Goal: Navigation & Orientation: Find specific page/section

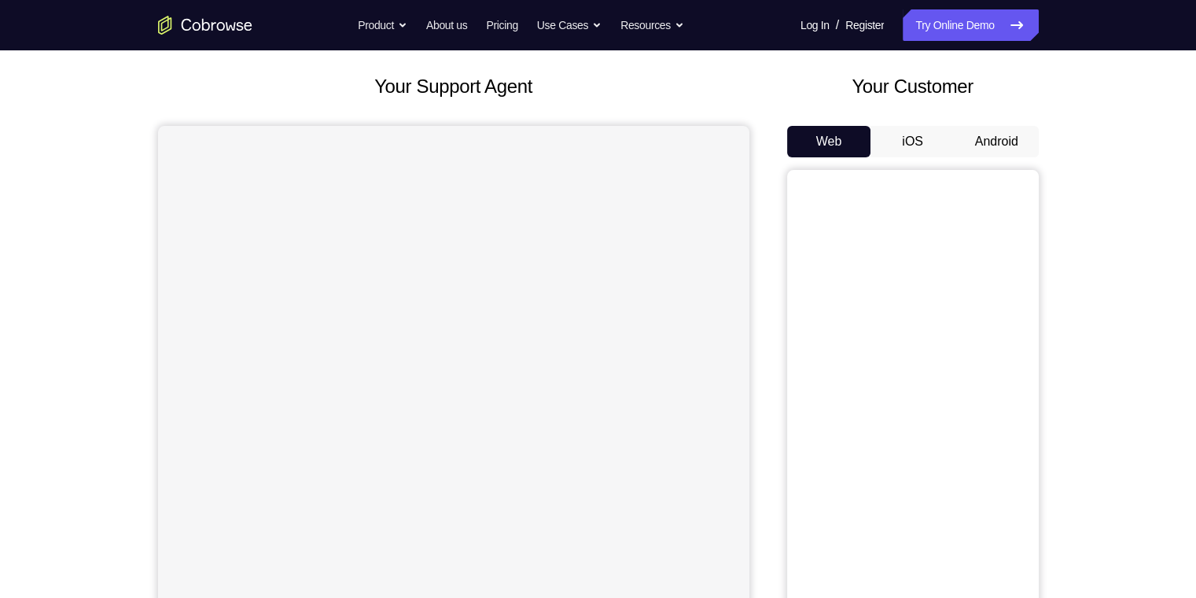
scroll to position [157, 0]
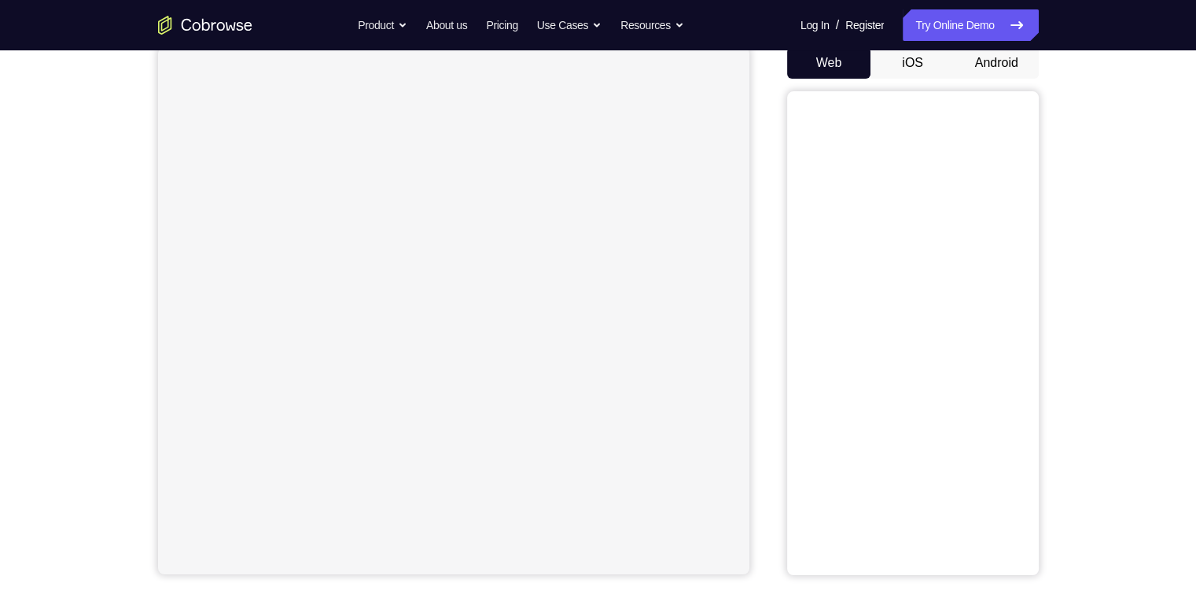
click at [381, 57] on button "Android" at bounding box center [997, 62] width 84 height 31
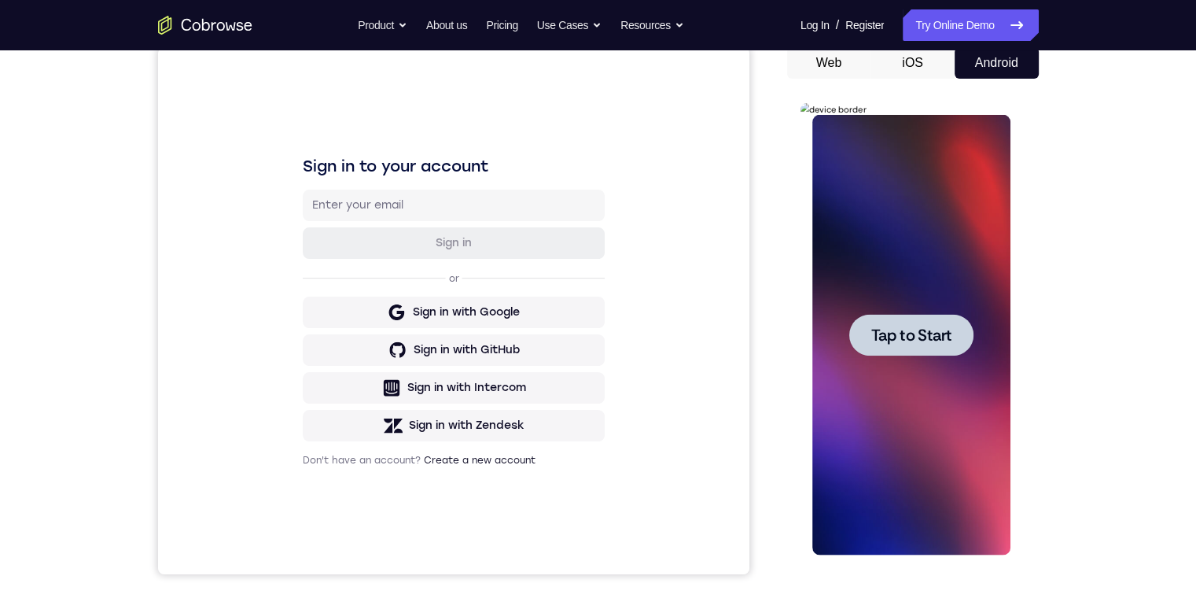
scroll to position [0, 0]
click at [381, 337] on span "Tap to Start" at bounding box center [912, 335] width 80 height 16
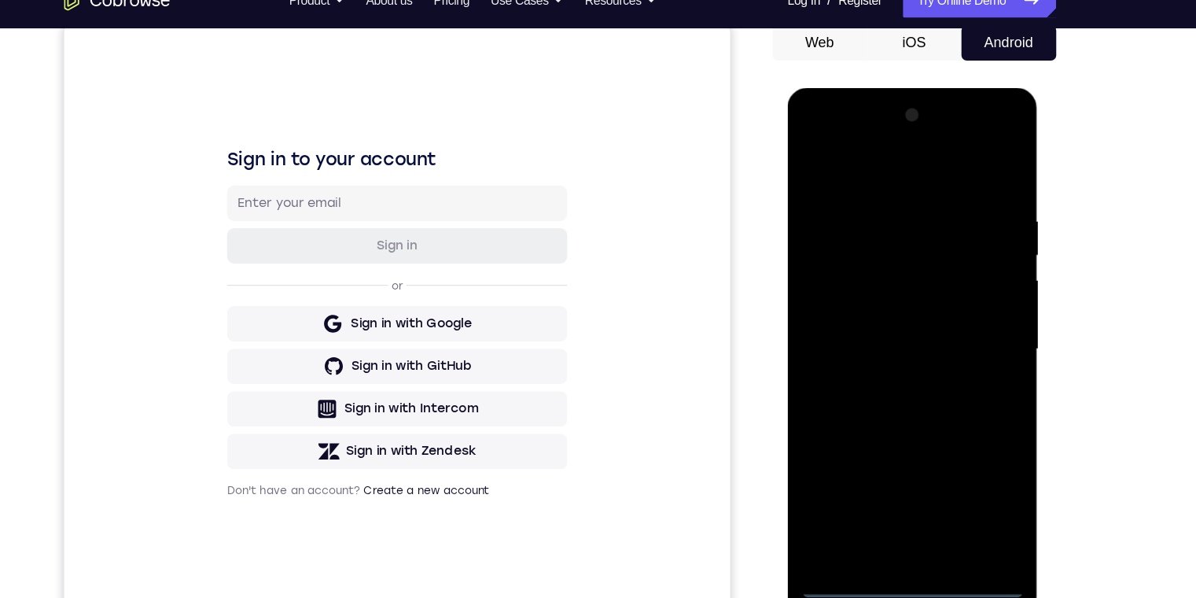
scroll to position [184, 0]
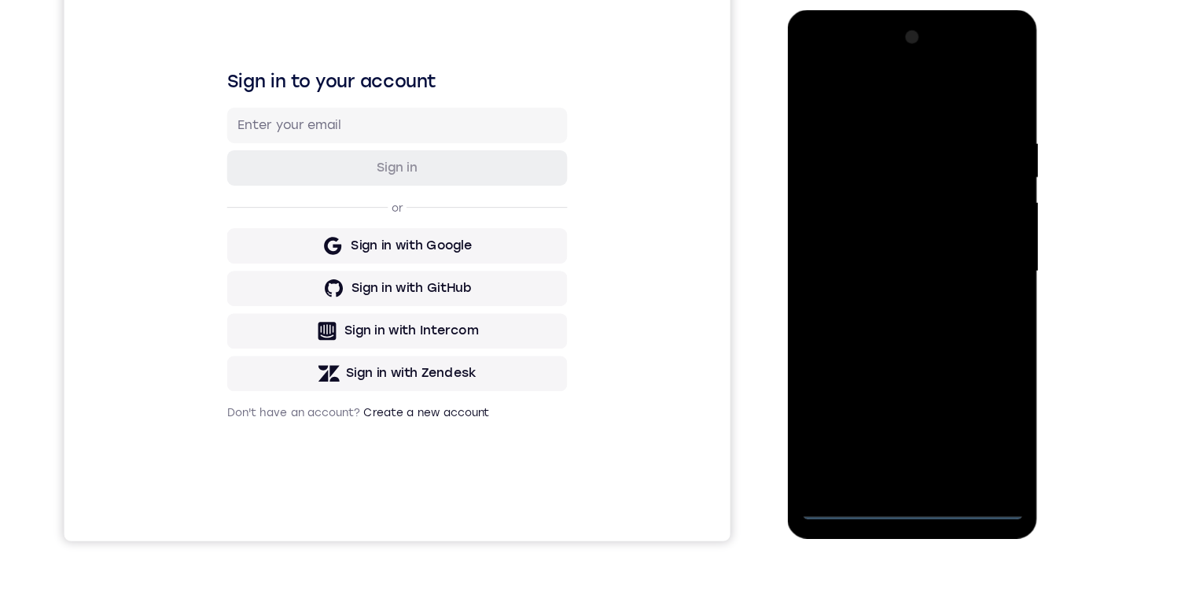
click at [381, 394] on div at bounding box center [898, 242] width 198 height 440
drag, startPoint x: 899, startPoint y: 319, endPoint x: 894, endPoint y: 159, distance: 160.6
click at [381, 161] on div at bounding box center [898, 242] width 198 height 440
click at [381, 55] on div at bounding box center [898, 242] width 198 height 440
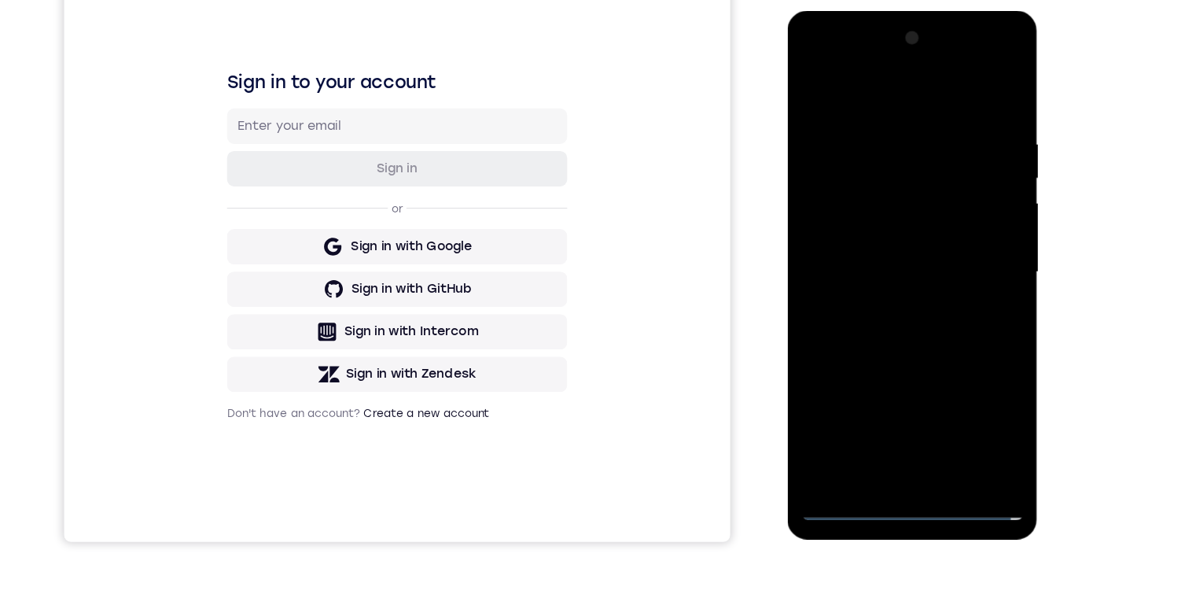
click at [381, 308] on div at bounding box center [898, 243] width 198 height 440
click at [381, 394] on div at bounding box center [898, 243] width 198 height 440
click at [381, 167] on div at bounding box center [898, 243] width 198 height 440
click at [381, 272] on div at bounding box center [898, 243] width 198 height 440
click at [381, 225] on div at bounding box center [898, 243] width 198 height 440
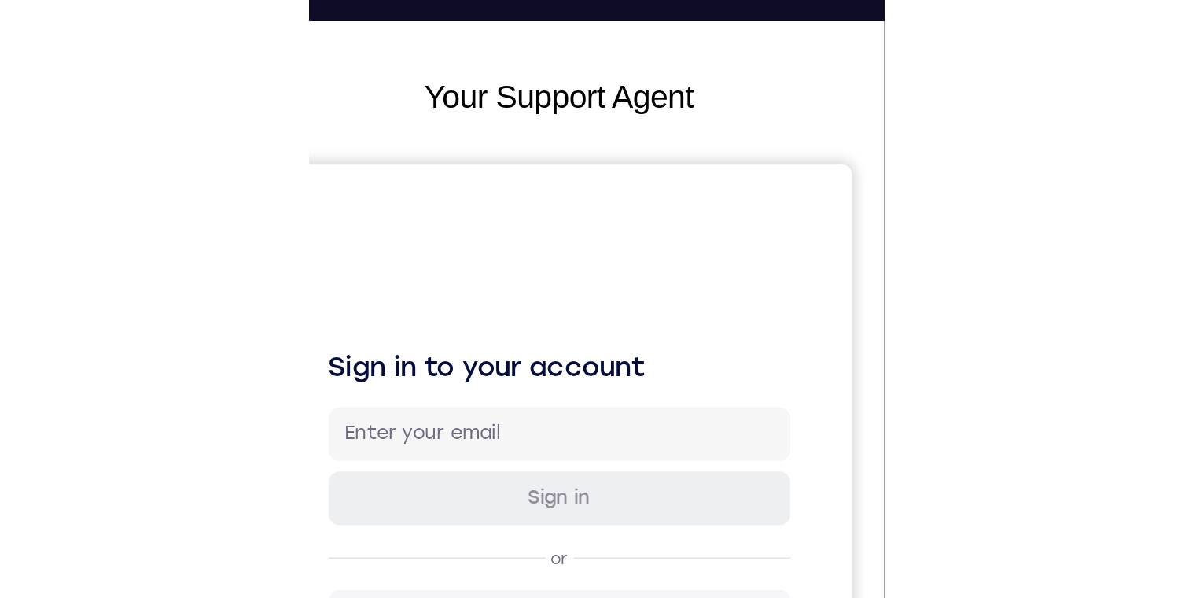
scroll to position [514, 0]
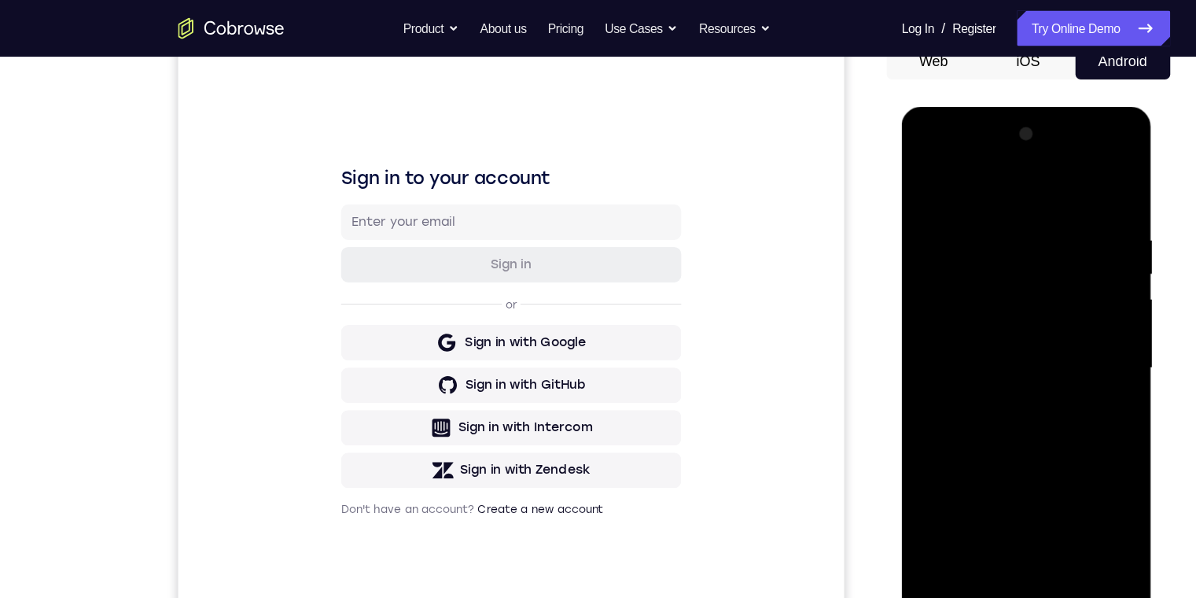
scroll to position [238, 0]
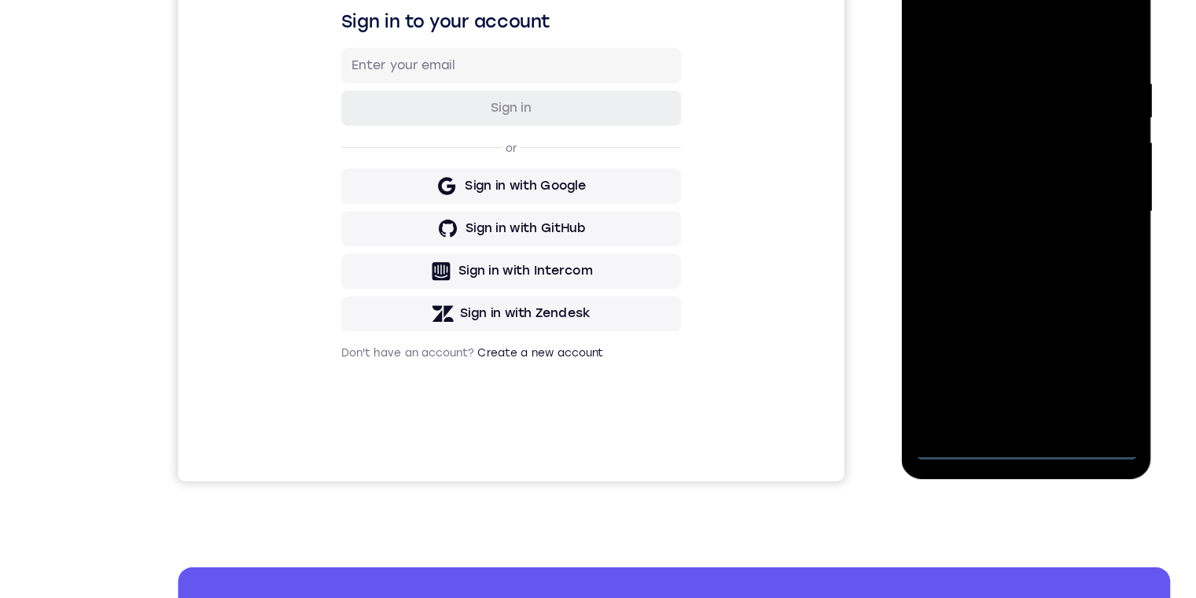
click at [381, 387] on div at bounding box center [1012, 182] width 198 height 440
drag, startPoint x: 1006, startPoint y: 356, endPoint x: 1487, endPoint y: 398, distance: 482.5
click at [381, 356] on div at bounding box center [1012, 182] width 198 height 440
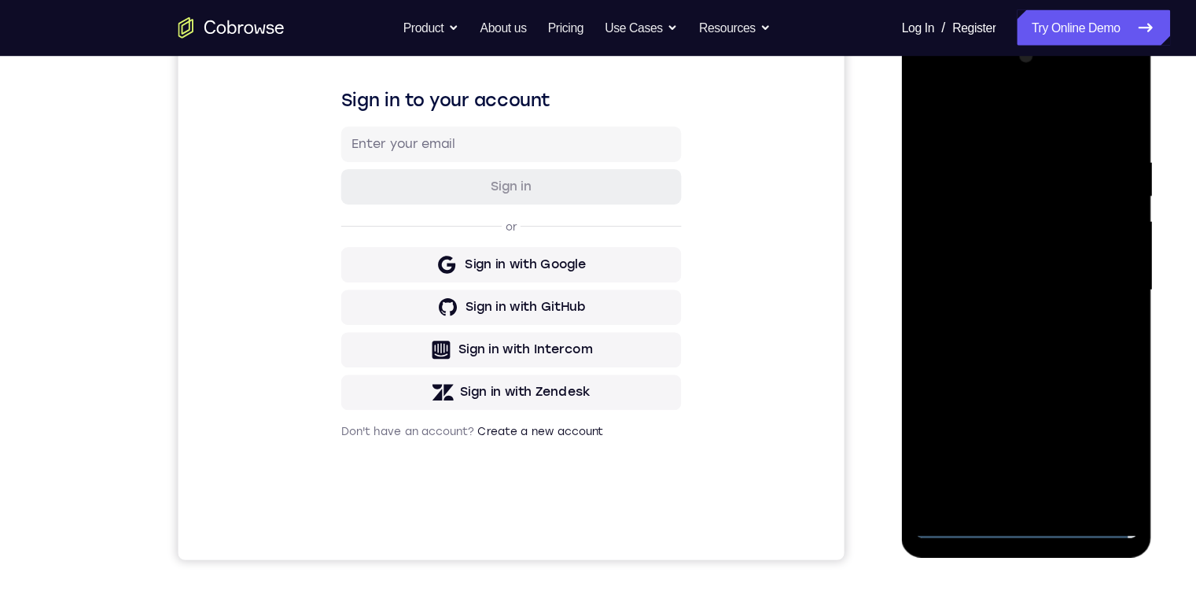
click at [381, 328] on div at bounding box center [1012, 261] width 198 height 440
click at [381, 394] on div at bounding box center [1012, 261] width 198 height 440
click at [381, 231] on div at bounding box center [1012, 261] width 198 height 440
click at [381, 242] on div at bounding box center [1012, 261] width 198 height 440
click at [381, 227] on div at bounding box center [1012, 261] width 198 height 440
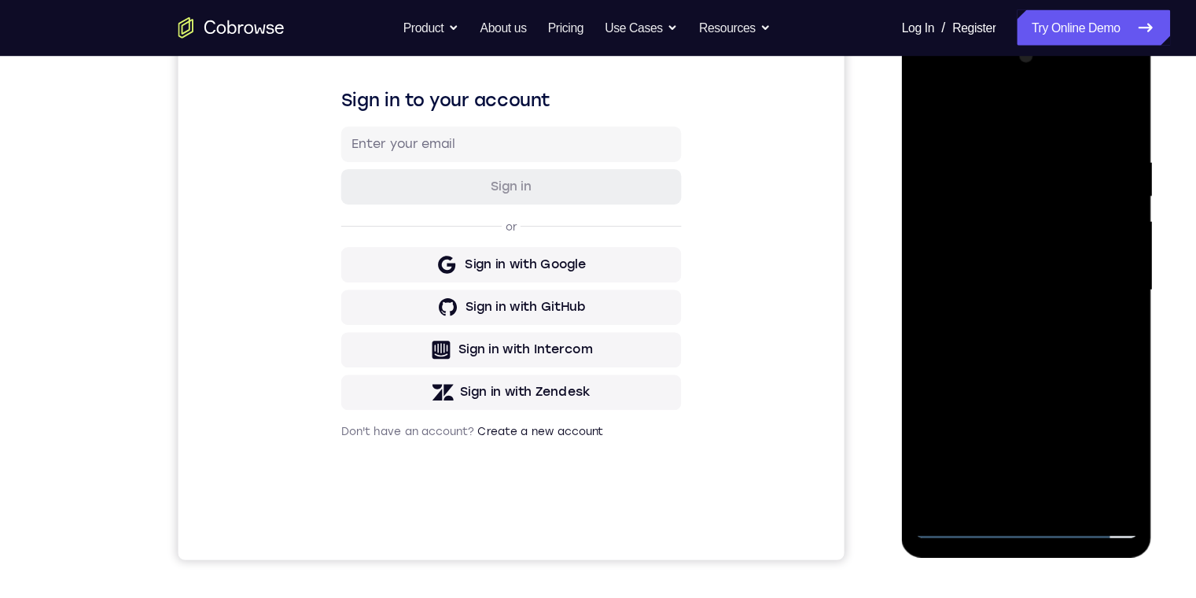
click at [381, 260] on div at bounding box center [1012, 261] width 198 height 440
click at [381, 312] on div at bounding box center [1012, 261] width 198 height 440
drag, startPoint x: 1023, startPoint y: 259, endPoint x: 1027, endPoint y: 278, distance: 20.2
click at [381, 264] on div at bounding box center [1012, 261] width 198 height 440
click at [381, 352] on div at bounding box center [1012, 261] width 198 height 440
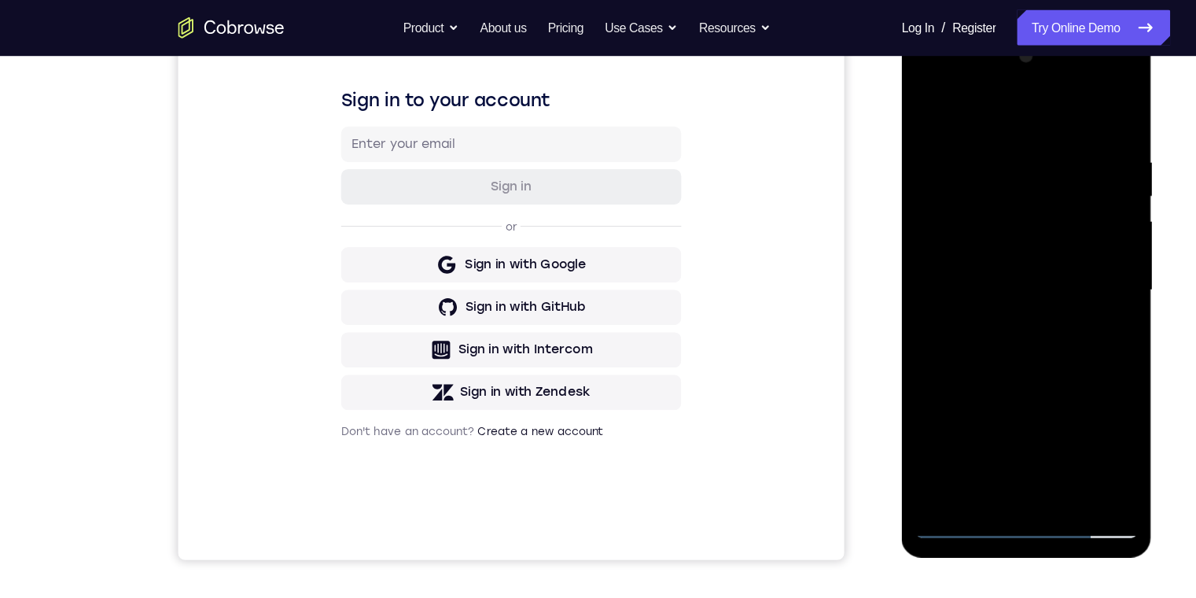
scroll to position [168, 0]
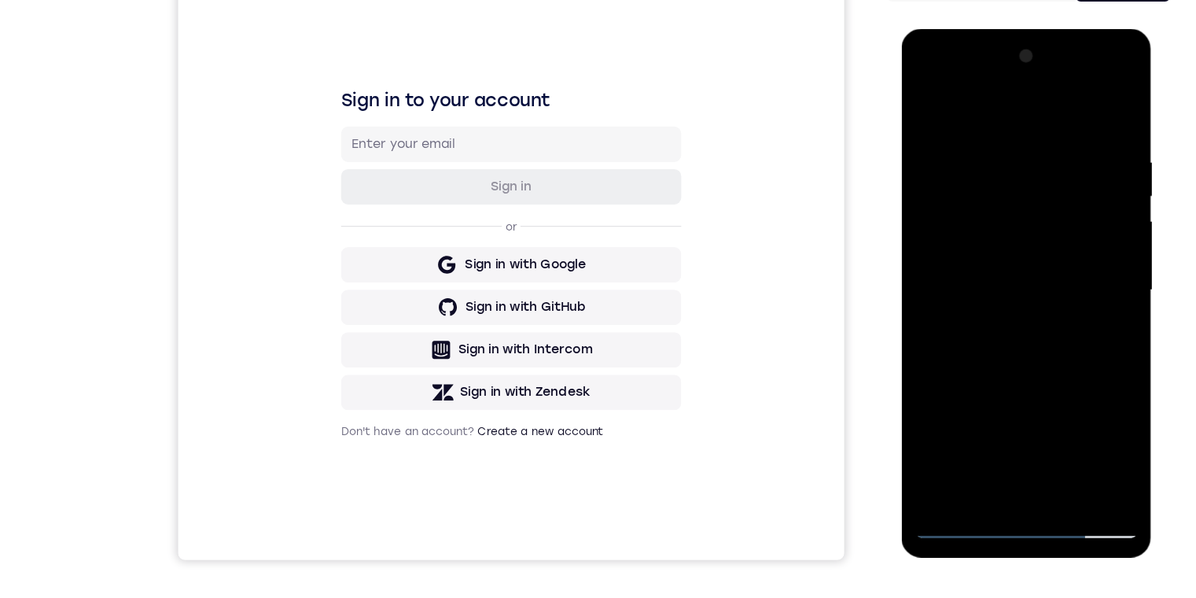
click at [381, 72] on div at bounding box center [1012, 260] width 198 height 440
click at [381, 179] on div at bounding box center [1012, 260] width 198 height 440
click at [381, 260] on div at bounding box center [1012, 260] width 198 height 440
click at [381, 286] on div at bounding box center [1012, 260] width 198 height 440
click at [381, 241] on div at bounding box center [1012, 260] width 198 height 440
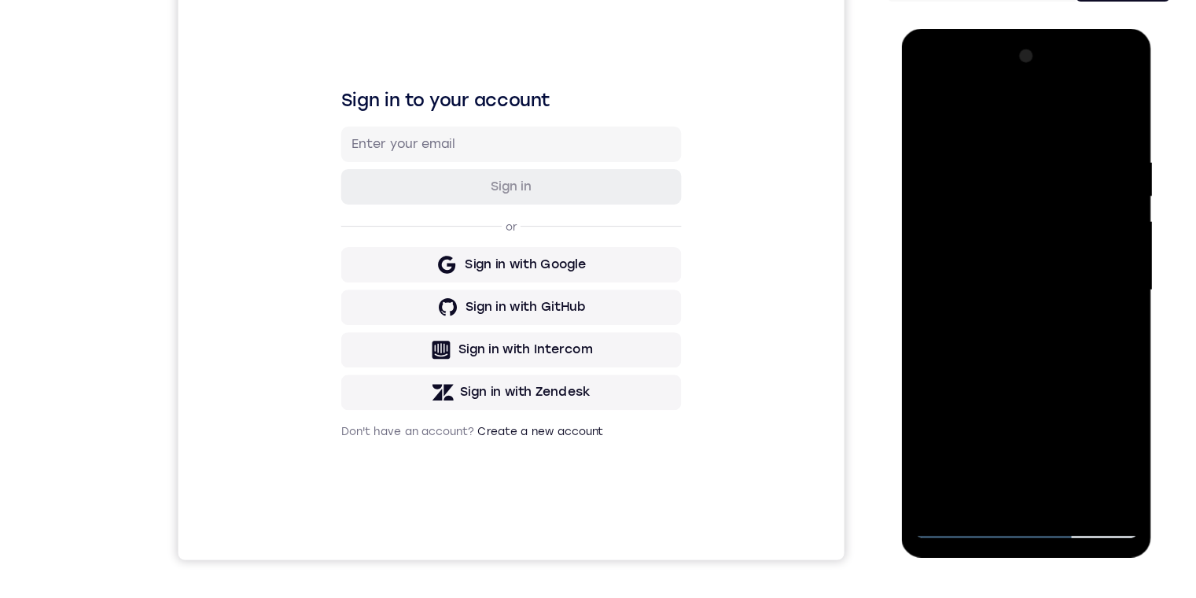
click at [381, 172] on div at bounding box center [1012, 260] width 198 height 440
click at [381, 178] on div at bounding box center [1012, 260] width 198 height 440
click at [381, 216] on div at bounding box center [1012, 260] width 198 height 440
click at [381, 256] on div at bounding box center [1012, 260] width 198 height 440
click at [381, 307] on div at bounding box center [1012, 260] width 198 height 440
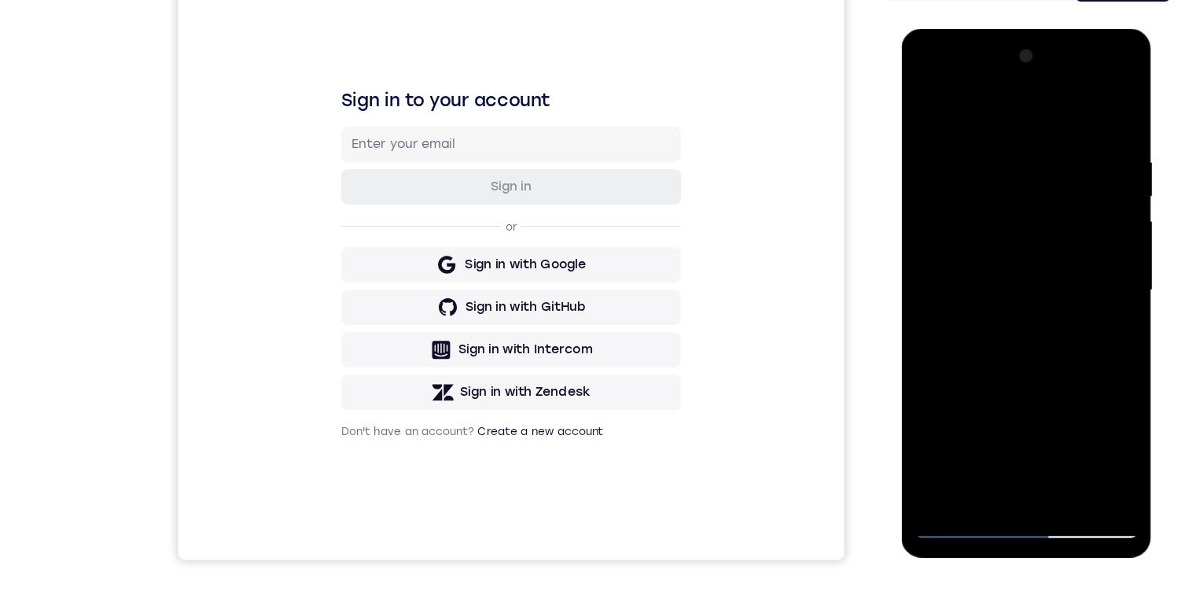
click at [381, 263] on div at bounding box center [1012, 260] width 198 height 440
drag, startPoint x: 1038, startPoint y: 271, endPoint x: 1023, endPoint y: 279, distance: 17.6
click at [381, 272] on div at bounding box center [1012, 260] width 198 height 440
click at [381, 293] on div at bounding box center [1012, 260] width 198 height 440
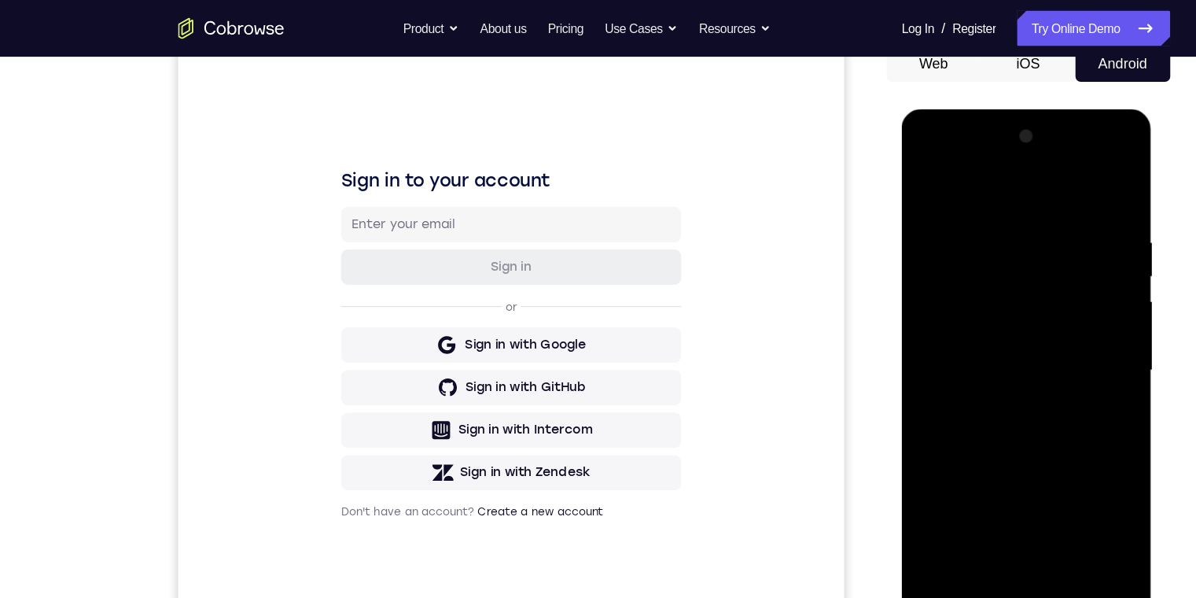
click at [381, 157] on div at bounding box center [1012, 340] width 198 height 440
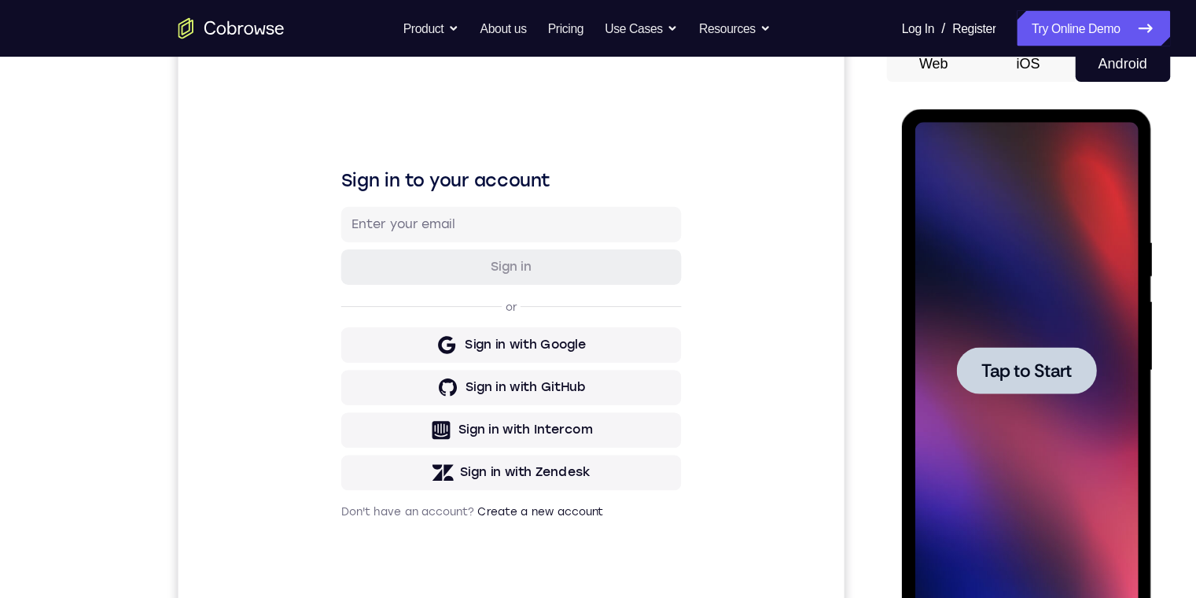
click at [381, 342] on span "Tap to Start" at bounding box center [1012, 341] width 80 height 16
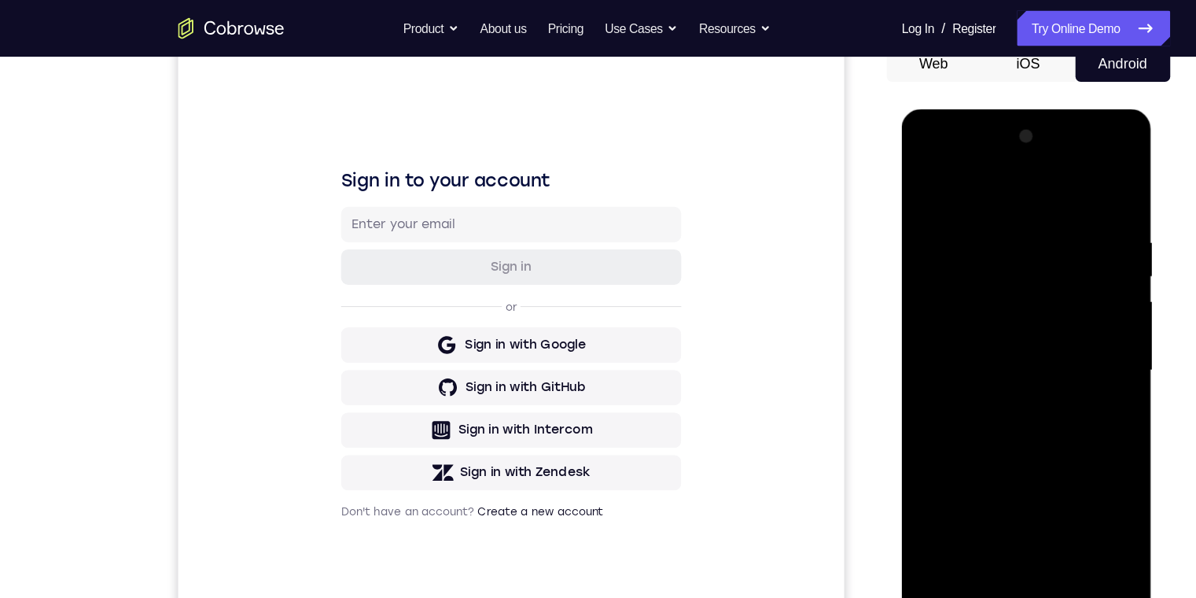
scroll to position [166, 0]
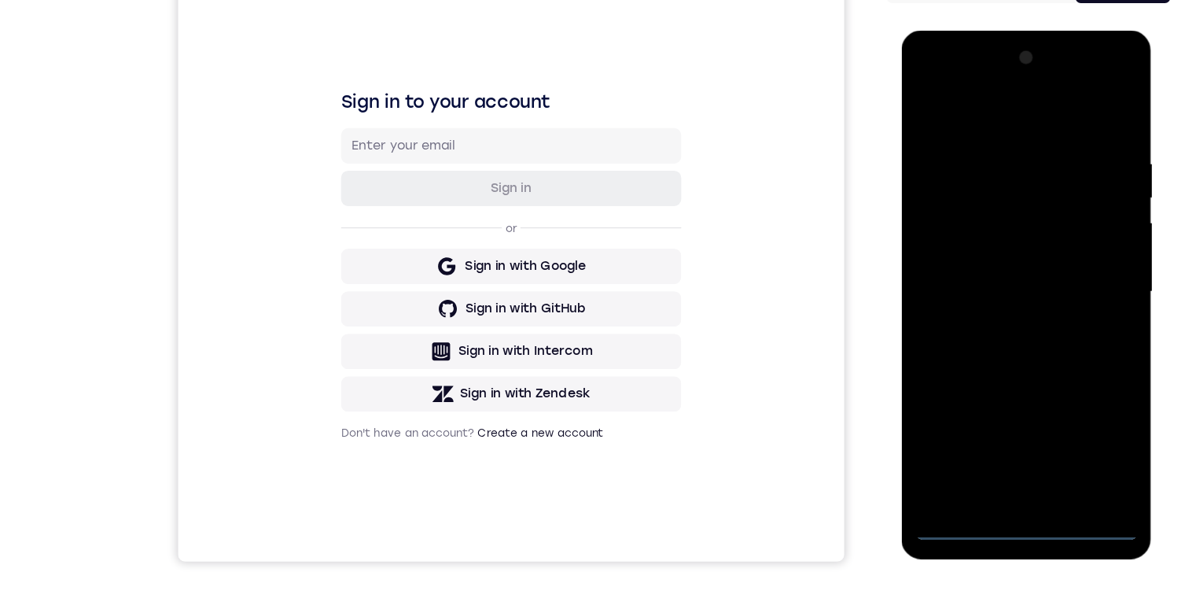
click at [381, 394] on div at bounding box center [1012, 262] width 198 height 440
click at [381, 331] on div at bounding box center [1012, 262] width 198 height 440
click at [381, 394] on div at bounding box center [1012, 262] width 198 height 440
drag, startPoint x: 959, startPoint y: 178, endPoint x: 972, endPoint y: 182, distance: 14.2
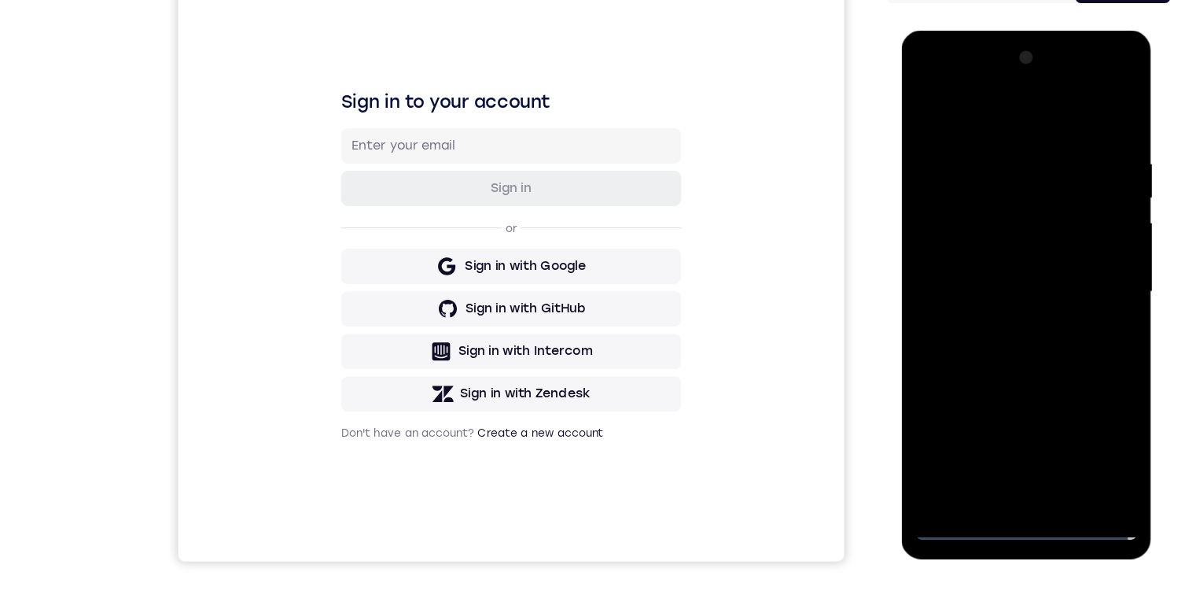
click at [381, 179] on div at bounding box center [1012, 262] width 198 height 440
click at [381, 288] on div at bounding box center [1012, 262] width 198 height 440
click at [381, 243] on div at bounding box center [1012, 262] width 198 height 440
click at [381, 222] on div at bounding box center [1012, 262] width 198 height 440
click at [381, 262] on div at bounding box center [1012, 262] width 198 height 440
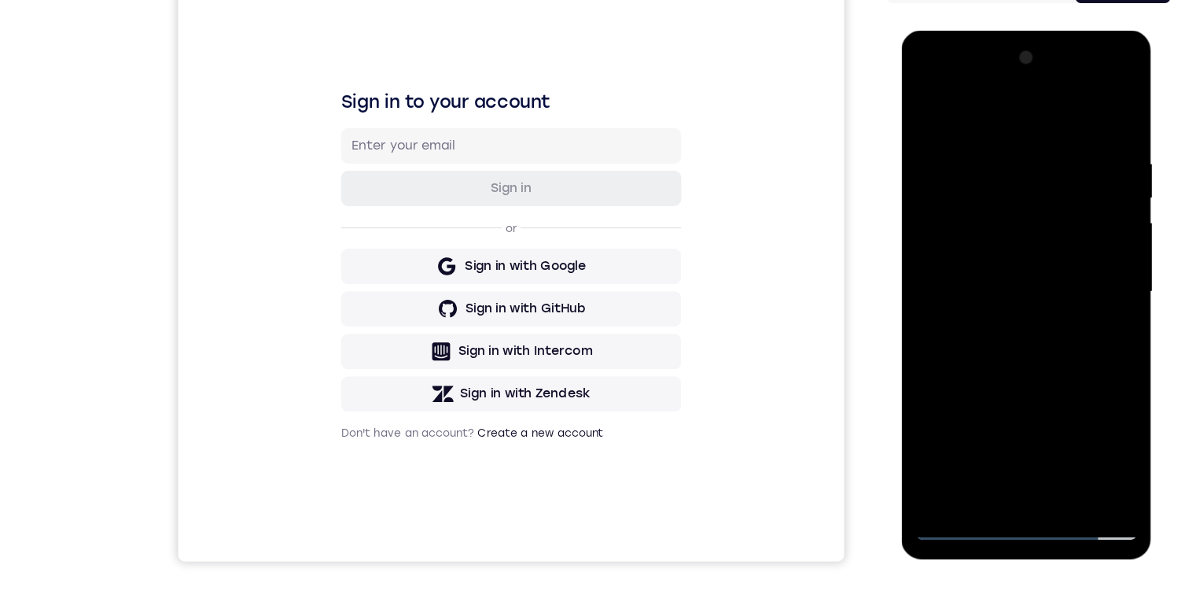
click at [381, 356] on div at bounding box center [1012, 262] width 198 height 440
click at [381, 178] on div at bounding box center [1012, 262] width 198 height 440
click at [381, 182] on div at bounding box center [1012, 262] width 198 height 440
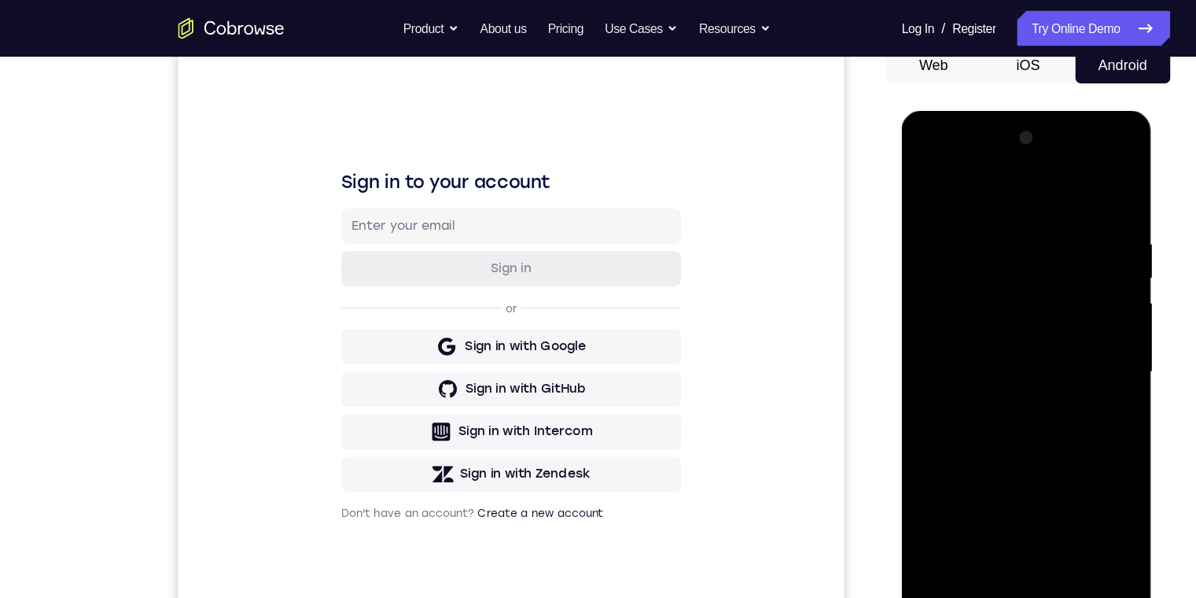
click at [381, 256] on div at bounding box center [1012, 342] width 198 height 440
click at [381, 344] on div at bounding box center [1012, 342] width 198 height 440
click at [381, 264] on div at bounding box center [1012, 342] width 198 height 440
click at [381, 260] on div at bounding box center [1012, 342] width 198 height 440
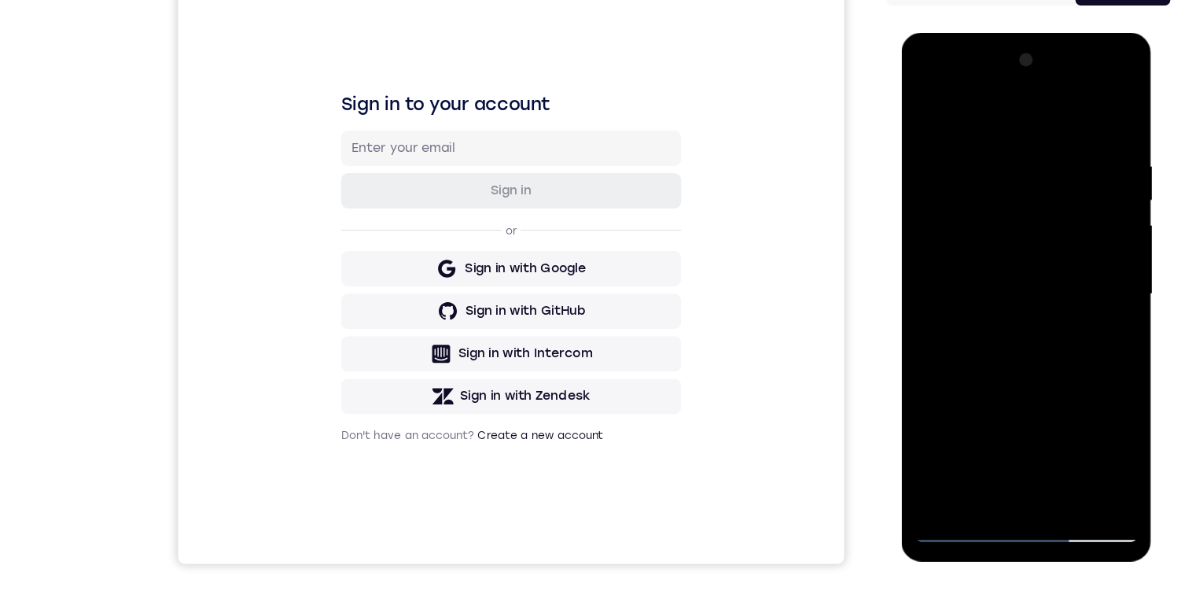
click at [381, 76] on div at bounding box center [1012, 264] width 198 height 440
click at [381, 82] on div at bounding box center [1012, 264] width 198 height 440
click at [381, 182] on div at bounding box center [1012, 264] width 198 height 440
click at [381, 264] on div at bounding box center [1012, 264] width 198 height 440
click at [381, 269] on div at bounding box center [1012, 264] width 198 height 440
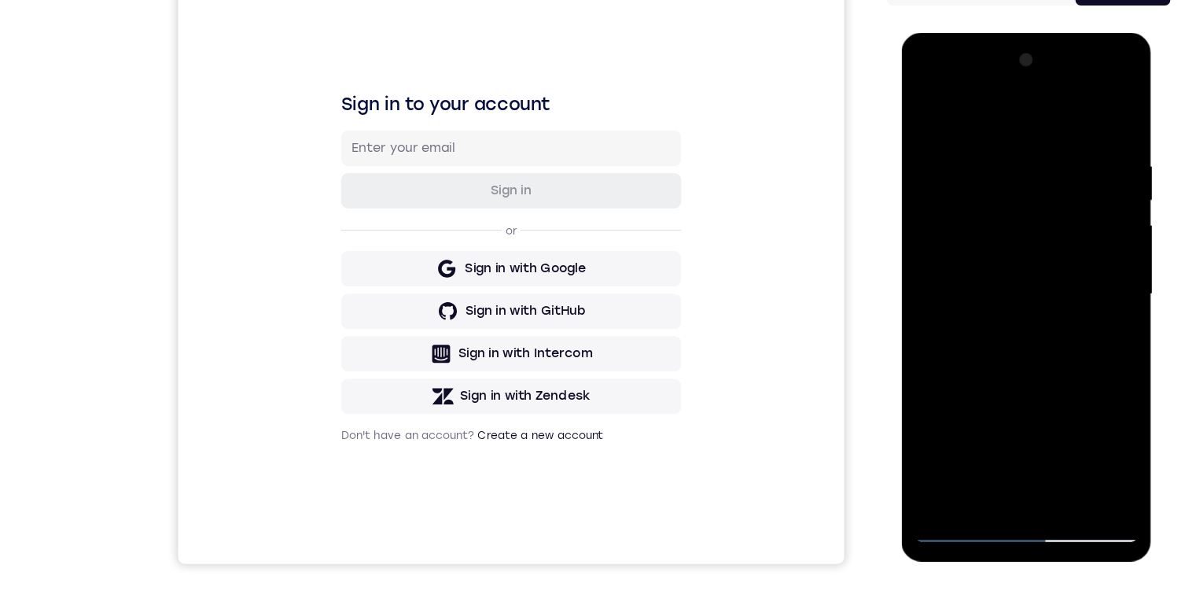
click at [381, 80] on div at bounding box center [1012, 264] width 198 height 440
click at [381, 394] on div at bounding box center [1012, 264] width 198 height 440
drag, startPoint x: 1002, startPoint y: 472, endPoint x: 1013, endPoint y: 468, distance: 11.7
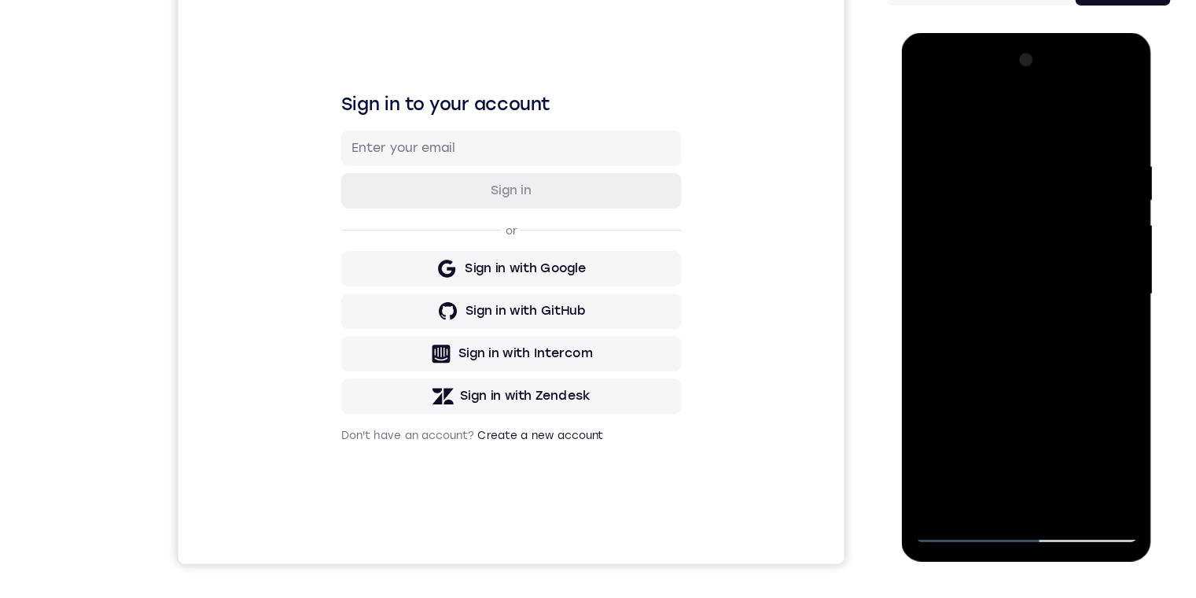
click at [381, 394] on div at bounding box center [1012, 264] width 198 height 440
click at [381, 356] on div at bounding box center [1012, 264] width 198 height 440
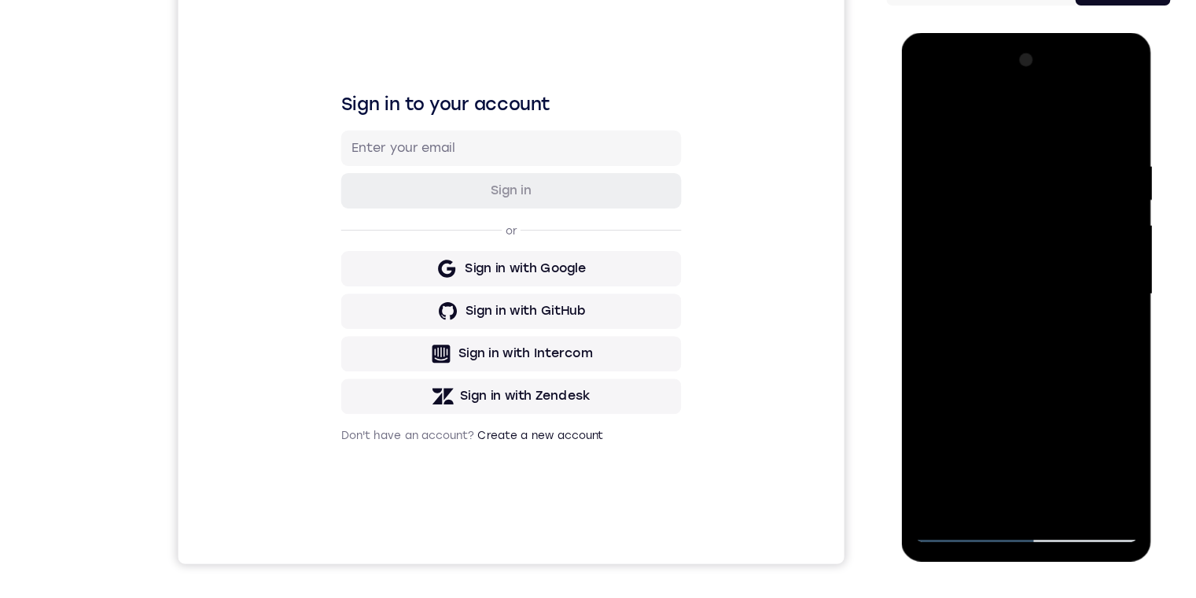
click at [381, 394] on div at bounding box center [1012, 264] width 198 height 440
click at [381, 334] on div at bounding box center [1012, 264] width 198 height 440
click at [381, 394] on div at bounding box center [1012, 264] width 198 height 440
click at [381, 184] on div at bounding box center [1012, 264] width 198 height 440
click at [381, 79] on div at bounding box center [1012, 264] width 198 height 440
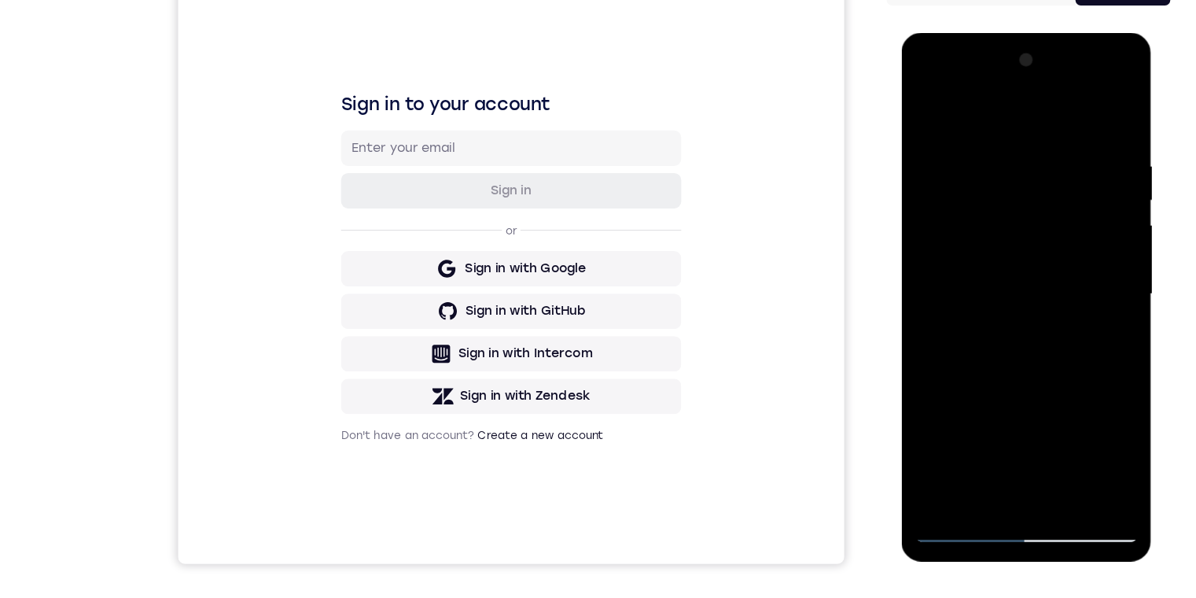
drag, startPoint x: 1027, startPoint y: 139, endPoint x: 223, endPoint y: 42, distance: 809.7
click at [381, 139] on div at bounding box center [913, 326] width 252 height 484
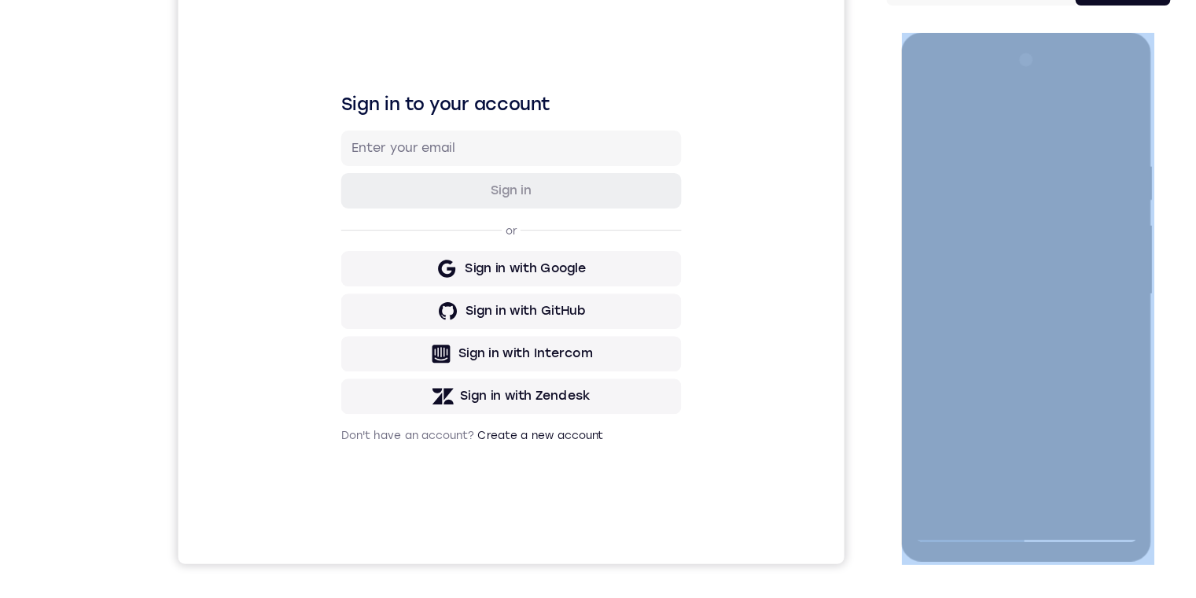
drag, startPoint x: 1926, startPoint y: 171, endPoint x: 1124, endPoint y: 76, distance: 808.0
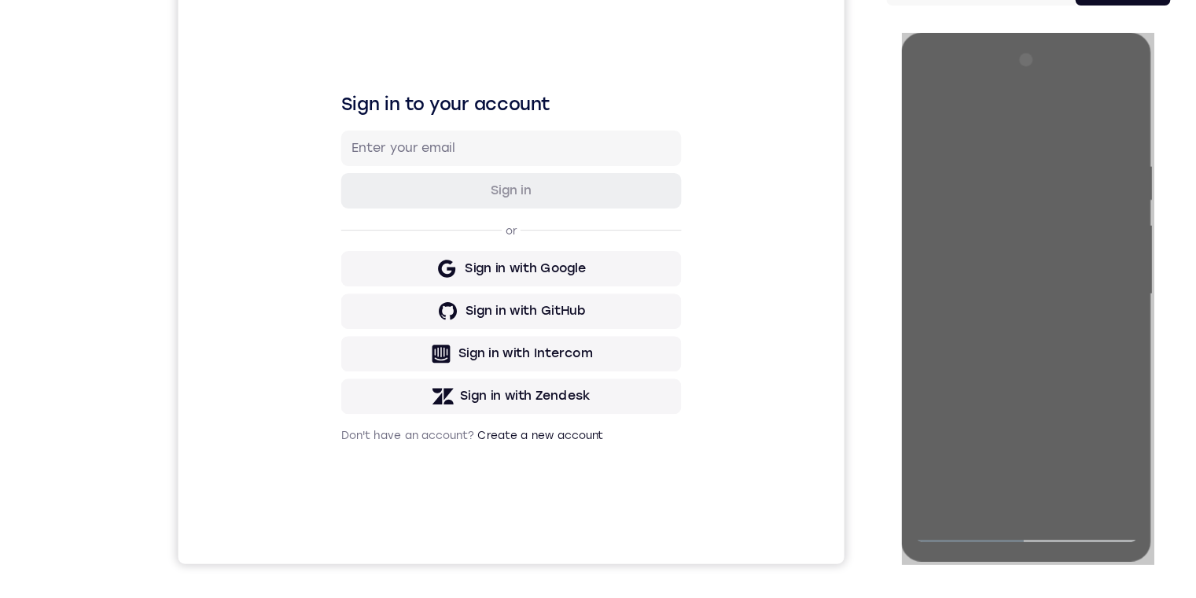
click at [381, 102] on div "Sign in to your account Sign in or Sign in with Google Sign in with GitHub Sign…" at bounding box center [473, 233] width 592 height 527
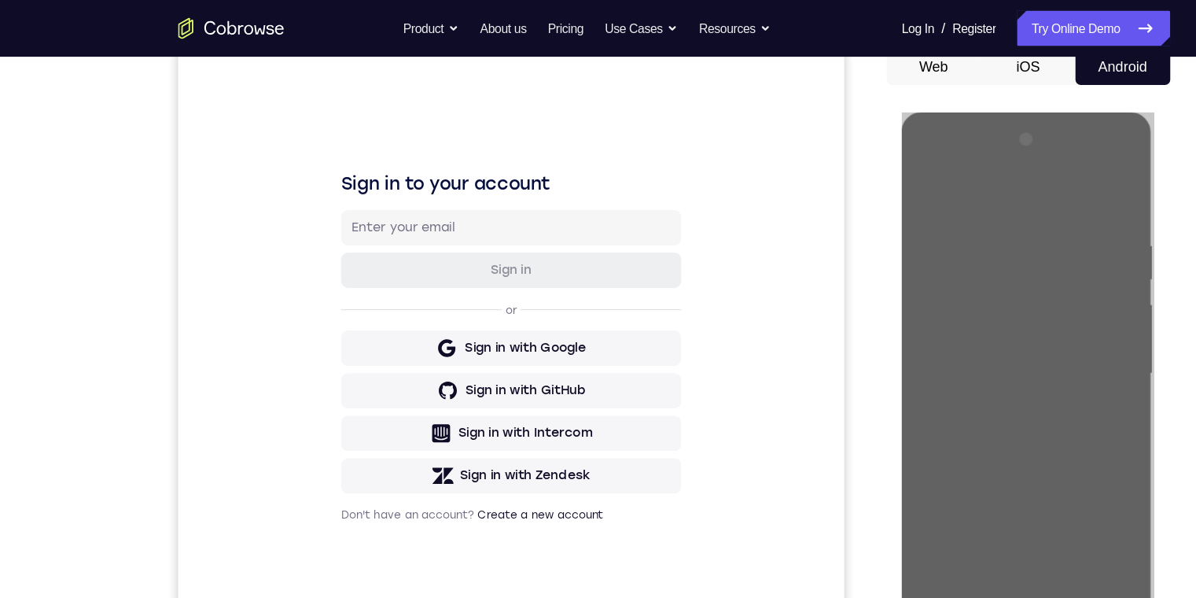
scroll to position [163, 0]
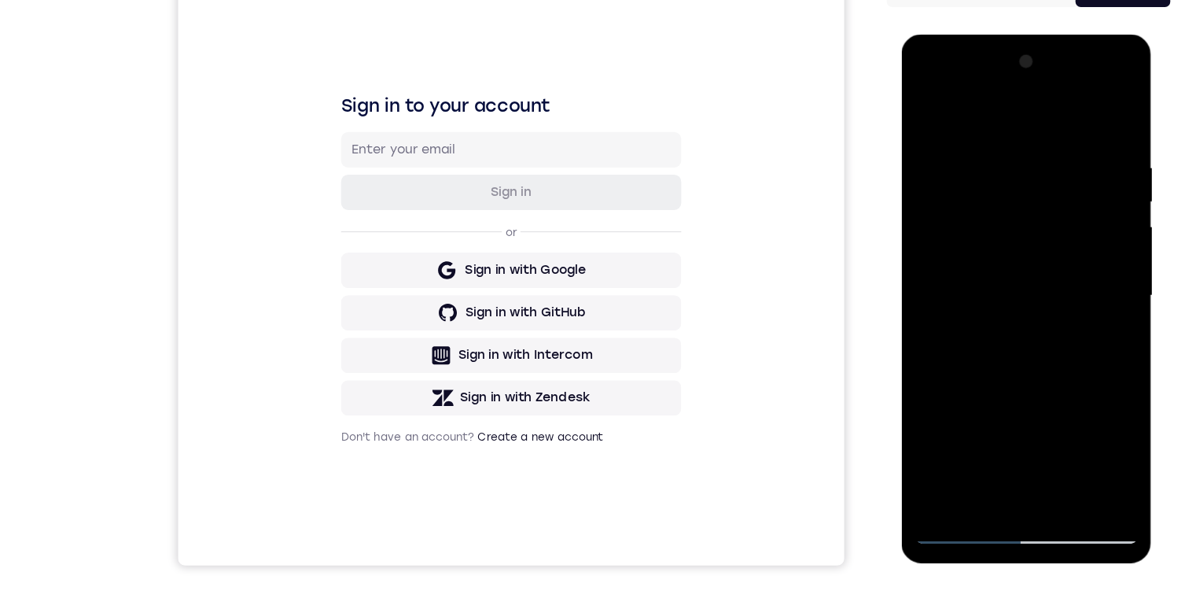
click at [381, 193] on div at bounding box center [1012, 266] width 198 height 440
click at [381, 394] on div at bounding box center [1012, 266] width 198 height 440
drag, startPoint x: 1008, startPoint y: 469, endPoint x: 988, endPoint y: 474, distance: 21.2
click at [381, 394] on div at bounding box center [1012, 266] width 198 height 440
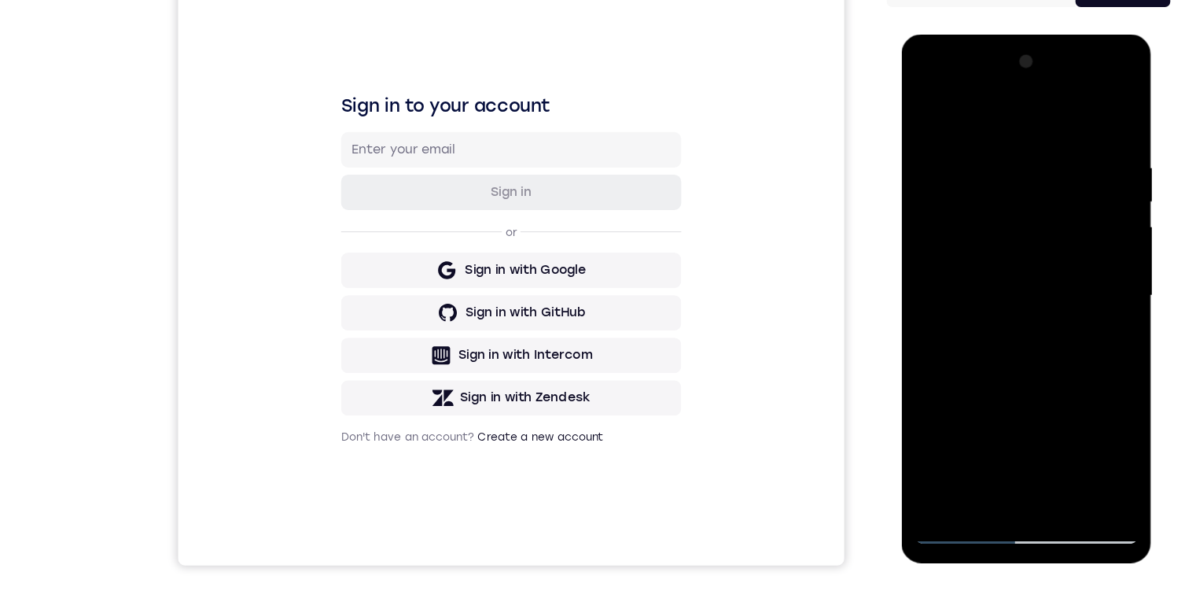
click at [381, 394] on div at bounding box center [1012, 266] width 198 height 440
click at [381, 238] on div at bounding box center [1012, 266] width 198 height 440
click at [381, 304] on div at bounding box center [1012, 266] width 198 height 440
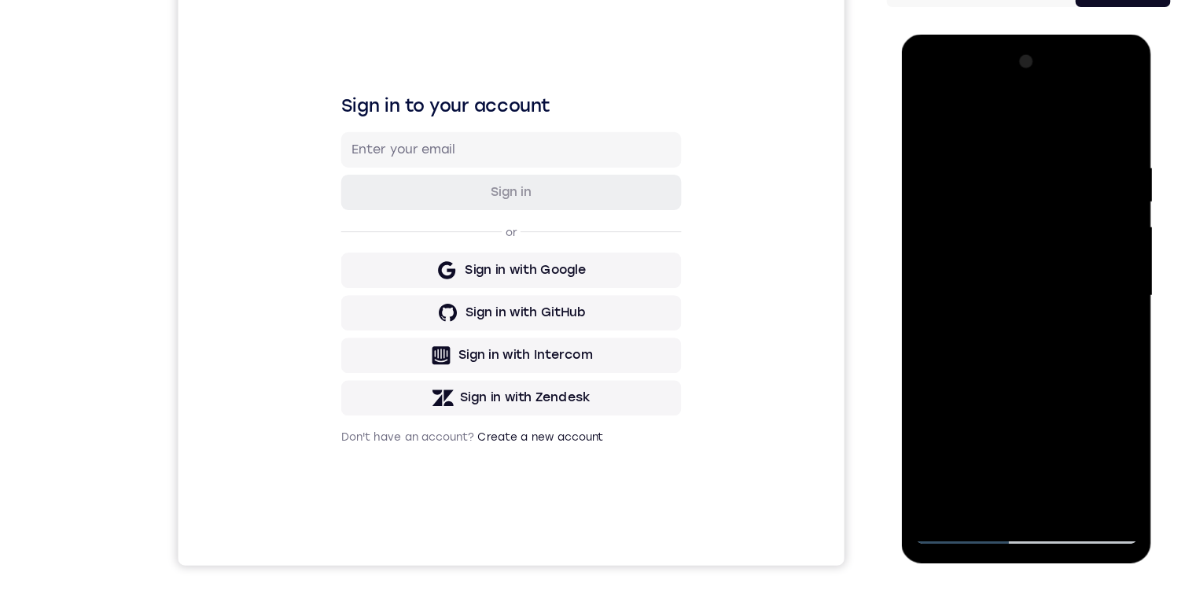
click at [381, 394] on div at bounding box center [1012, 266] width 198 height 440
click at [381, 275] on div at bounding box center [1012, 266] width 198 height 440
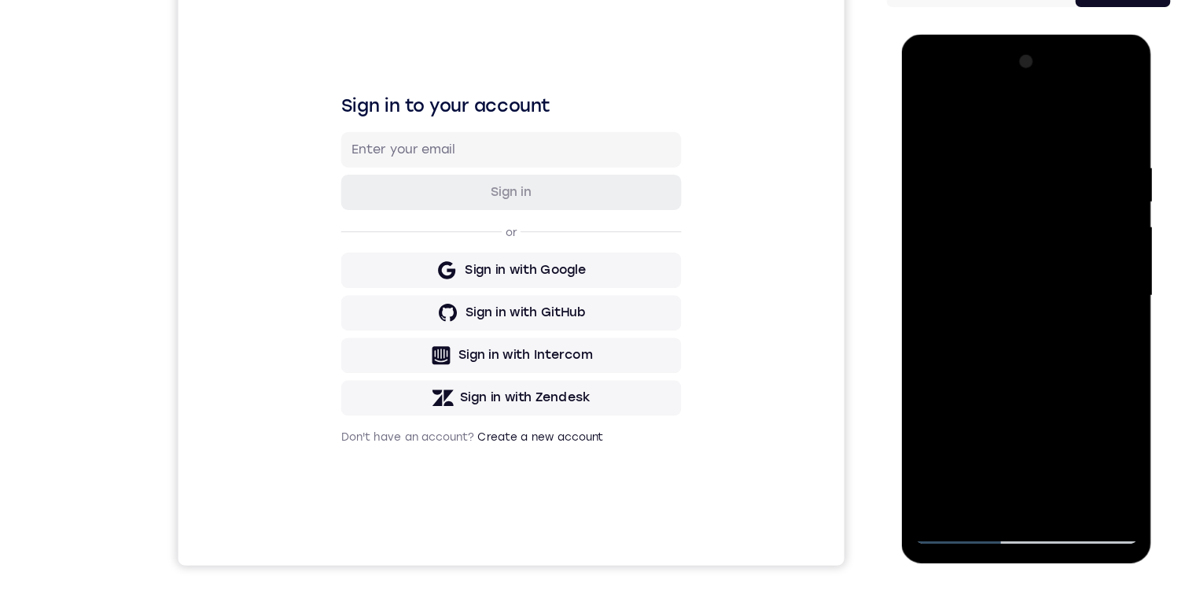
click at [381, 204] on div at bounding box center [1012, 266] width 198 height 440
click at [381, 161] on div at bounding box center [1012, 266] width 198 height 440
click at [381, 207] on div at bounding box center [1012, 266] width 198 height 440
click at [381, 203] on div at bounding box center [1012, 266] width 198 height 440
click at [381, 300] on div at bounding box center [1012, 266] width 198 height 440
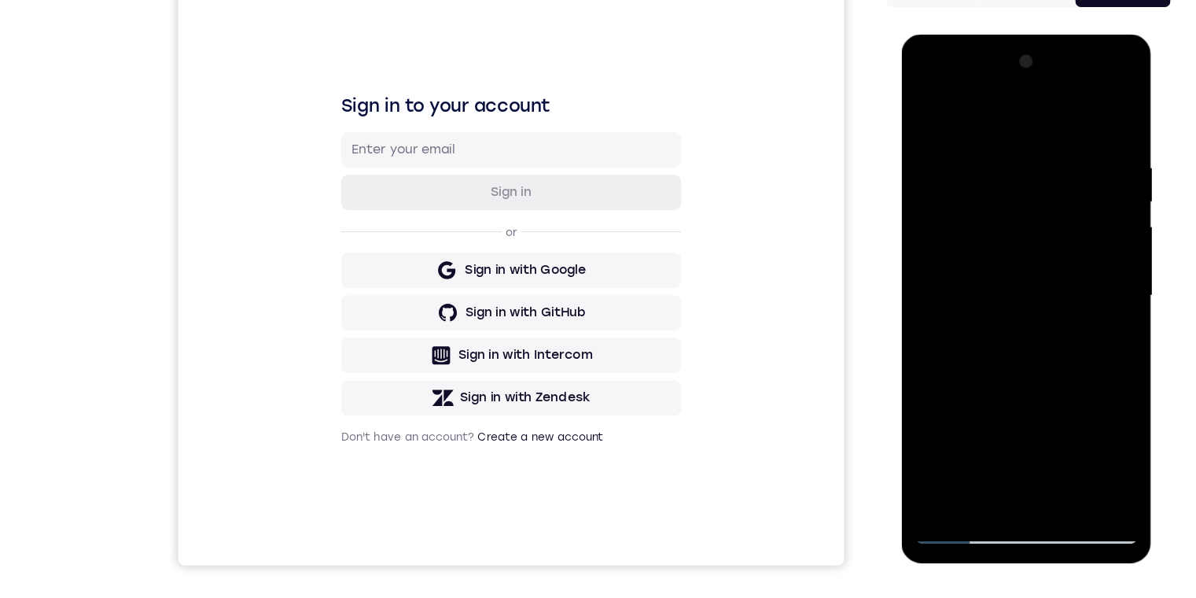
click at [381, 300] on div at bounding box center [1012, 266] width 198 height 440
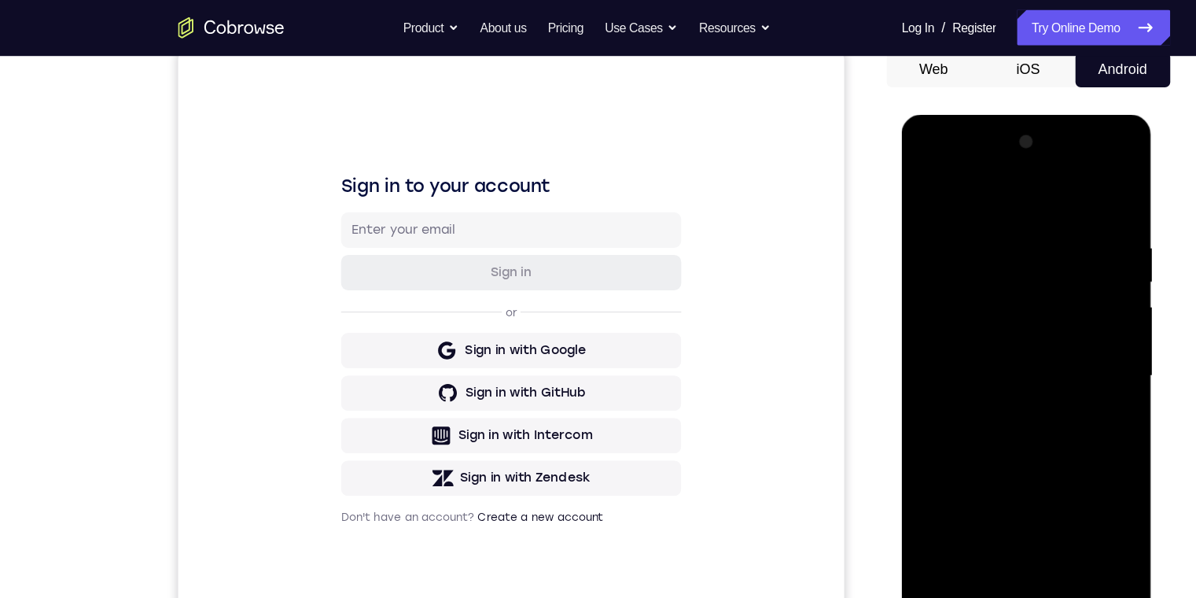
click at [381, 230] on div at bounding box center [1012, 346] width 198 height 440
click at [381, 394] on div at bounding box center [1012, 346] width 198 height 440
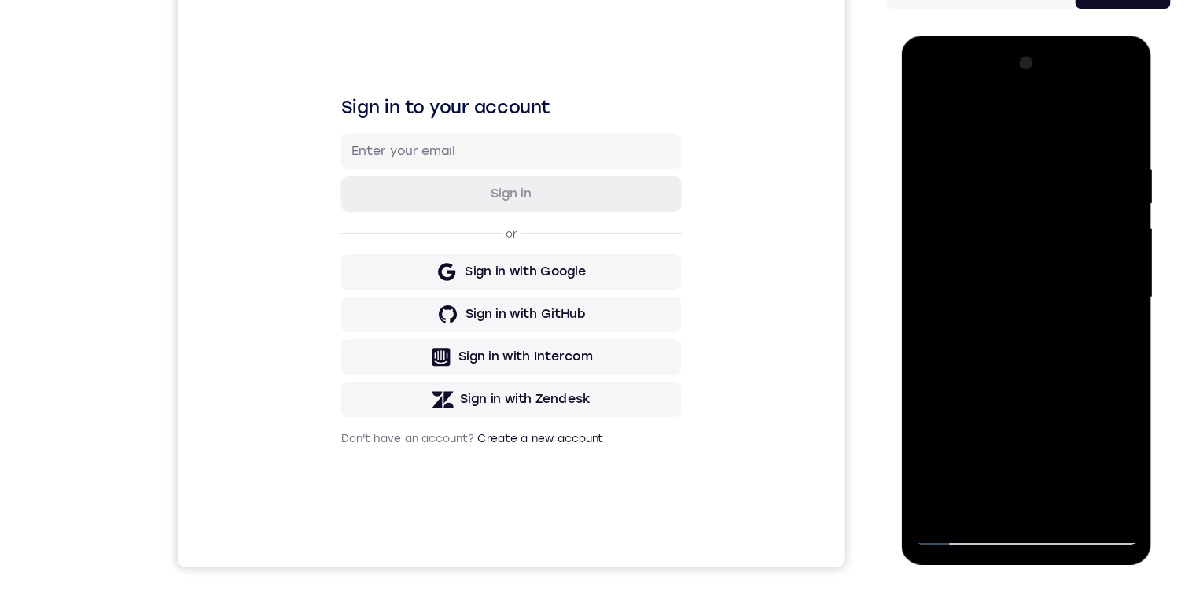
click at [381, 315] on div at bounding box center [913, 329] width 252 height 484
click at [381, 394] on div at bounding box center [1012, 267] width 198 height 440
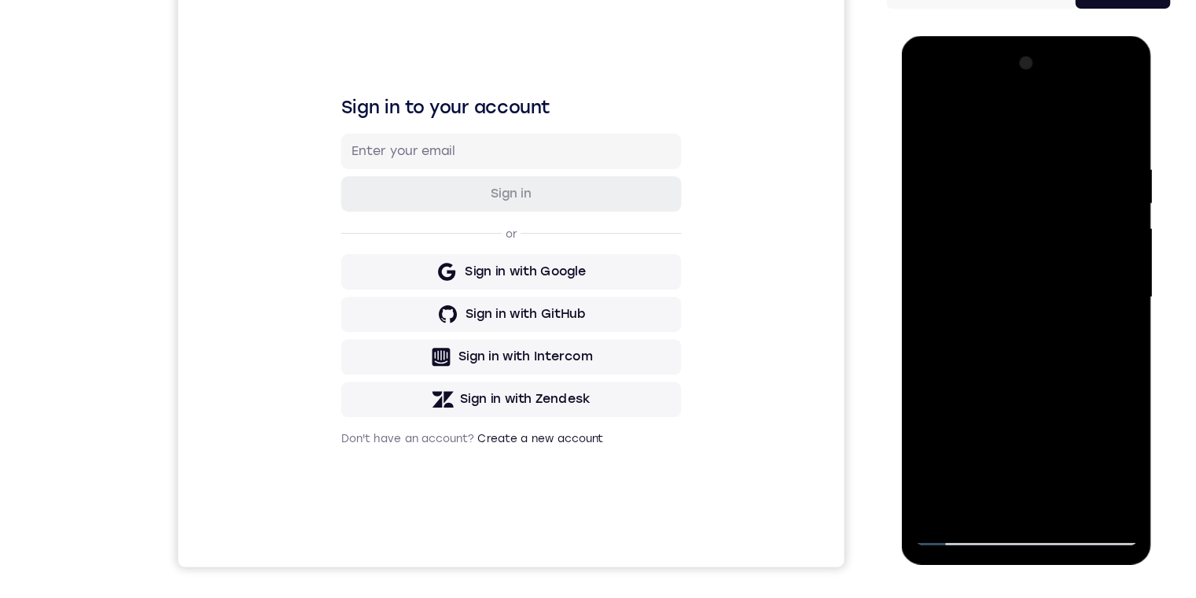
click at [381, 394] on div at bounding box center [1012, 267] width 198 height 440
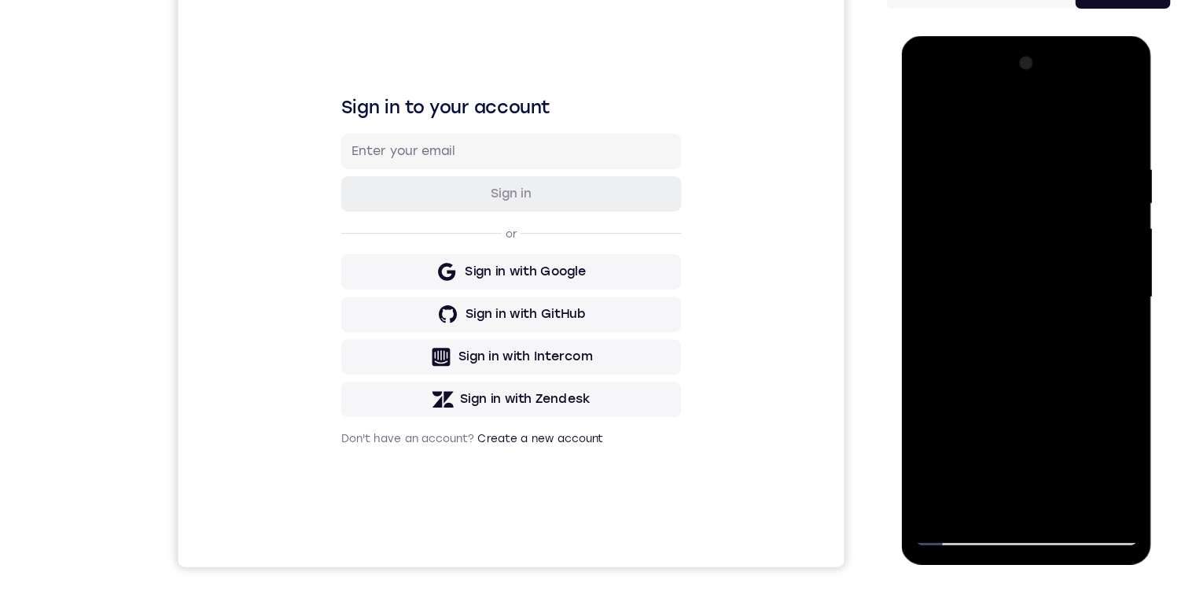
drag, startPoint x: 1020, startPoint y: 291, endPoint x: 975, endPoint y: 210, distance: 92.6
click at [381, 282] on div at bounding box center [1012, 267] width 198 height 440
click at [381, 394] on div at bounding box center [1012, 267] width 198 height 440
click at [381, 389] on div at bounding box center [1012, 267] width 198 height 440
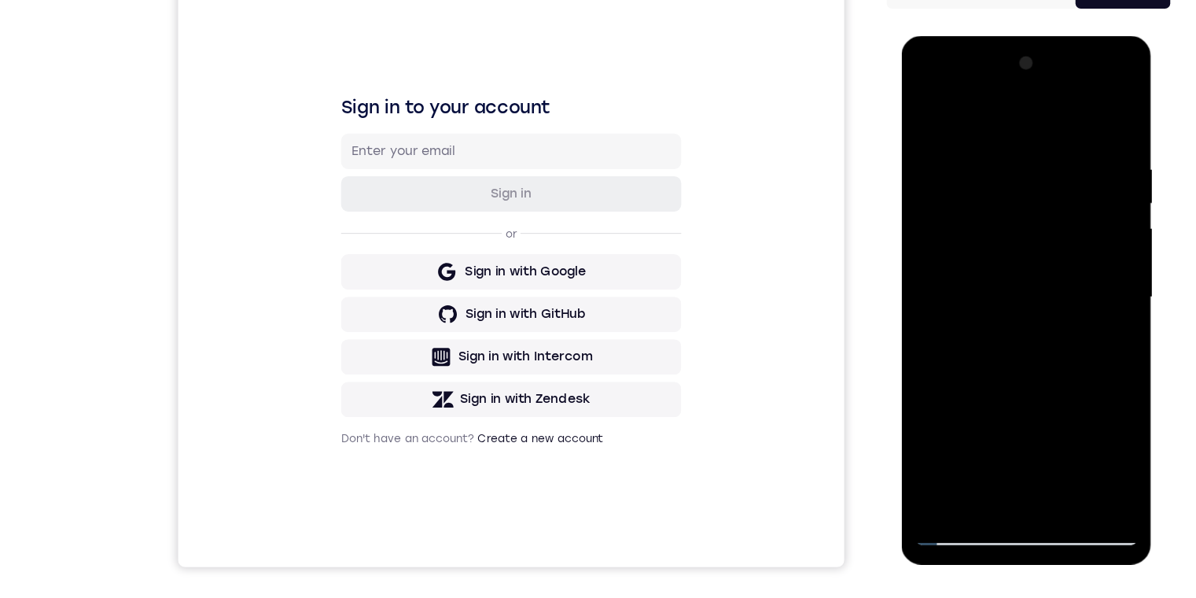
click at [381, 360] on div at bounding box center [1012, 267] width 198 height 440
drag, startPoint x: 973, startPoint y: 393, endPoint x: 1056, endPoint y: 374, distance: 85.7
click at [381, 393] on div at bounding box center [1012, 267] width 198 height 440
click at [381, 363] on div at bounding box center [1012, 267] width 198 height 440
click at [381, 361] on div at bounding box center [1012, 267] width 198 height 440
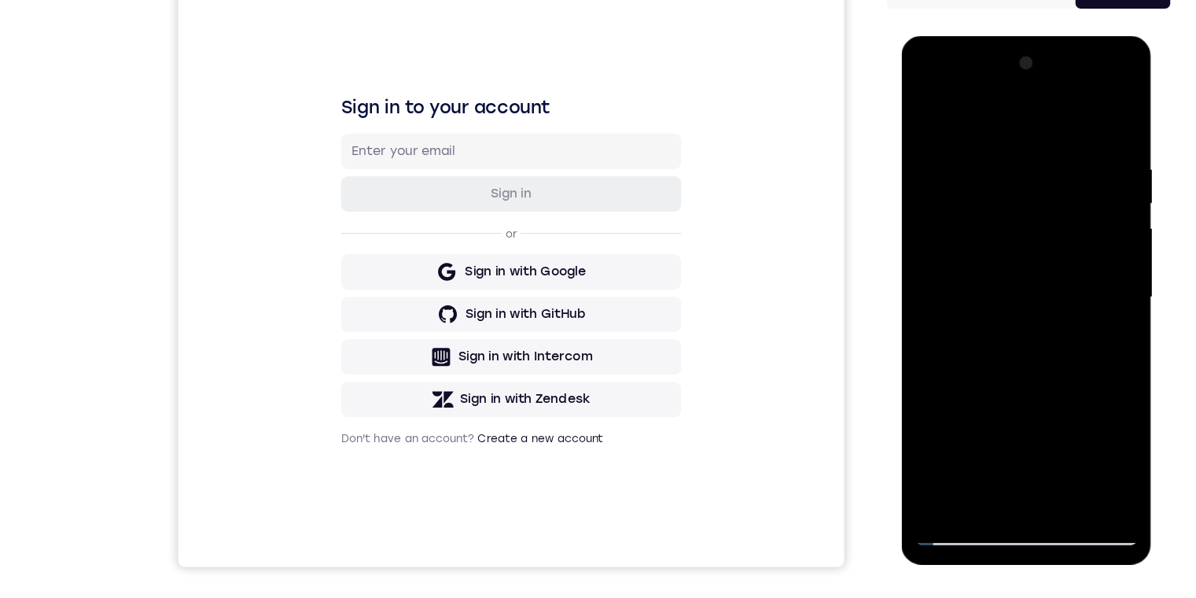
click at [381, 394] on div at bounding box center [1012, 267] width 198 height 440
click at [381, 383] on div at bounding box center [1012, 267] width 198 height 440
click at [381, 394] on div at bounding box center [1012, 267] width 198 height 440
click at [381, 386] on div at bounding box center [1012, 267] width 198 height 440
click at [381, 394] on div at bounding box center [1012, 267] width 198 height 440
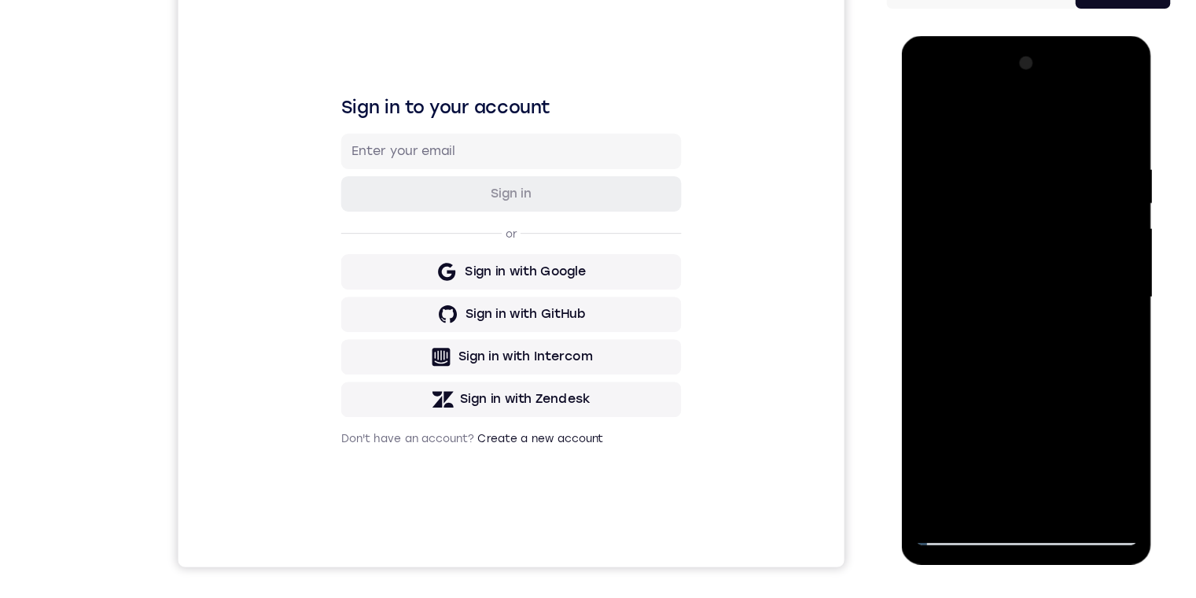
click at [381, 181] on div at bounding box center [1012, 267] width 198 height 440
click at [381, 112] on div at bounding box center [1012, 267] width 198 height 440
click at [381, 141] on div at bounding box center [1012, 267] width 198 height 440
click at [381, 331] on div at bounding box center [1012, 267] width 198 height 440
click at [381, 326] on div at bounding box center [1012, 267] width 198 height 440
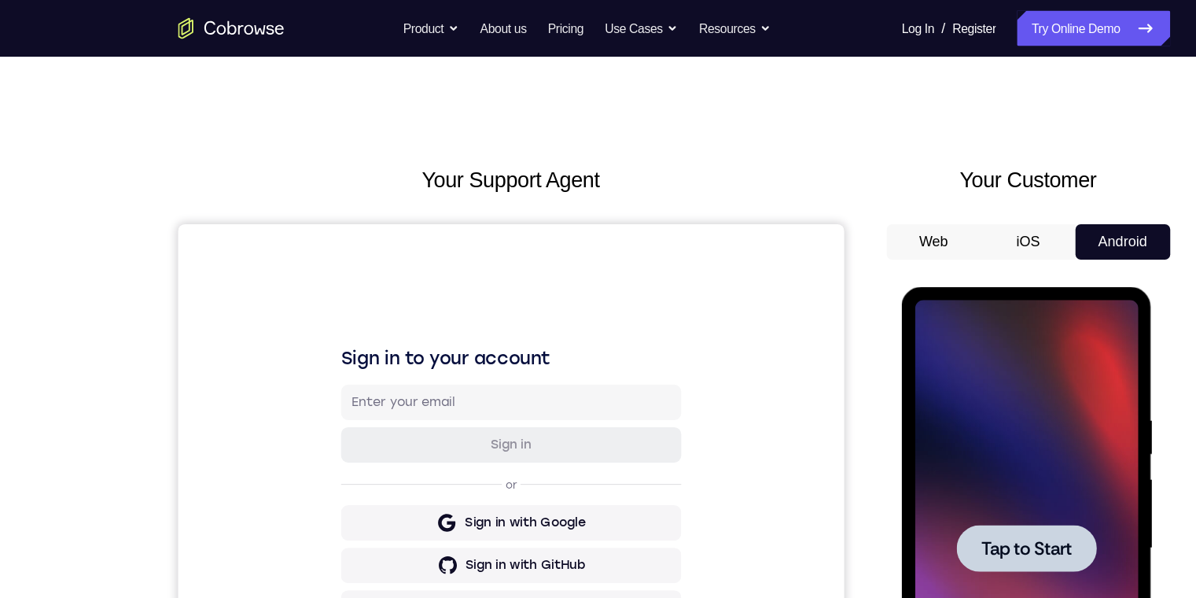
scroll to position [0, 0]
